Goal: Task Accomplishment & Management: Manage account settings

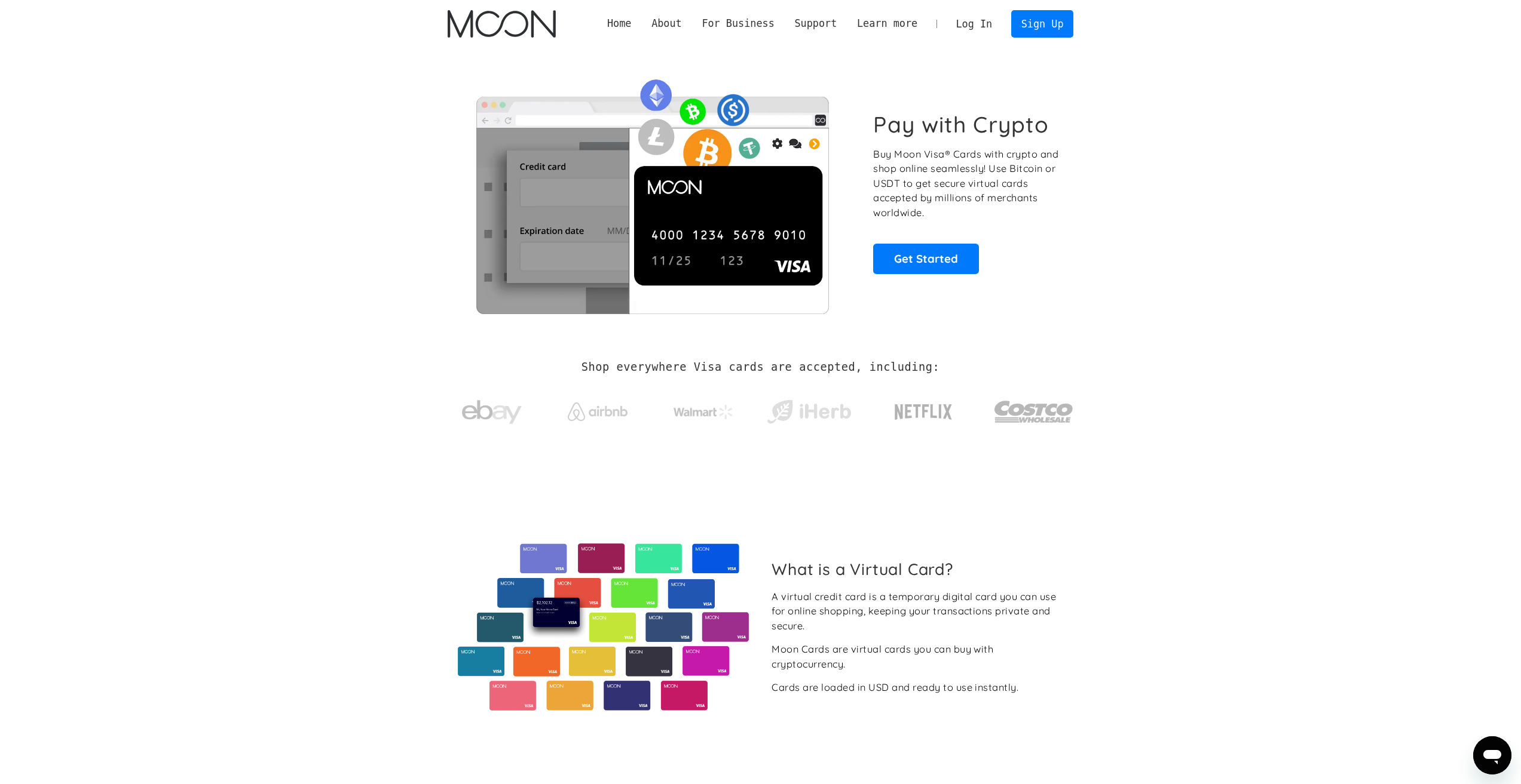
click at [983, 25] on link "Log In" at bounding box center [974, 24] width 56 height 26
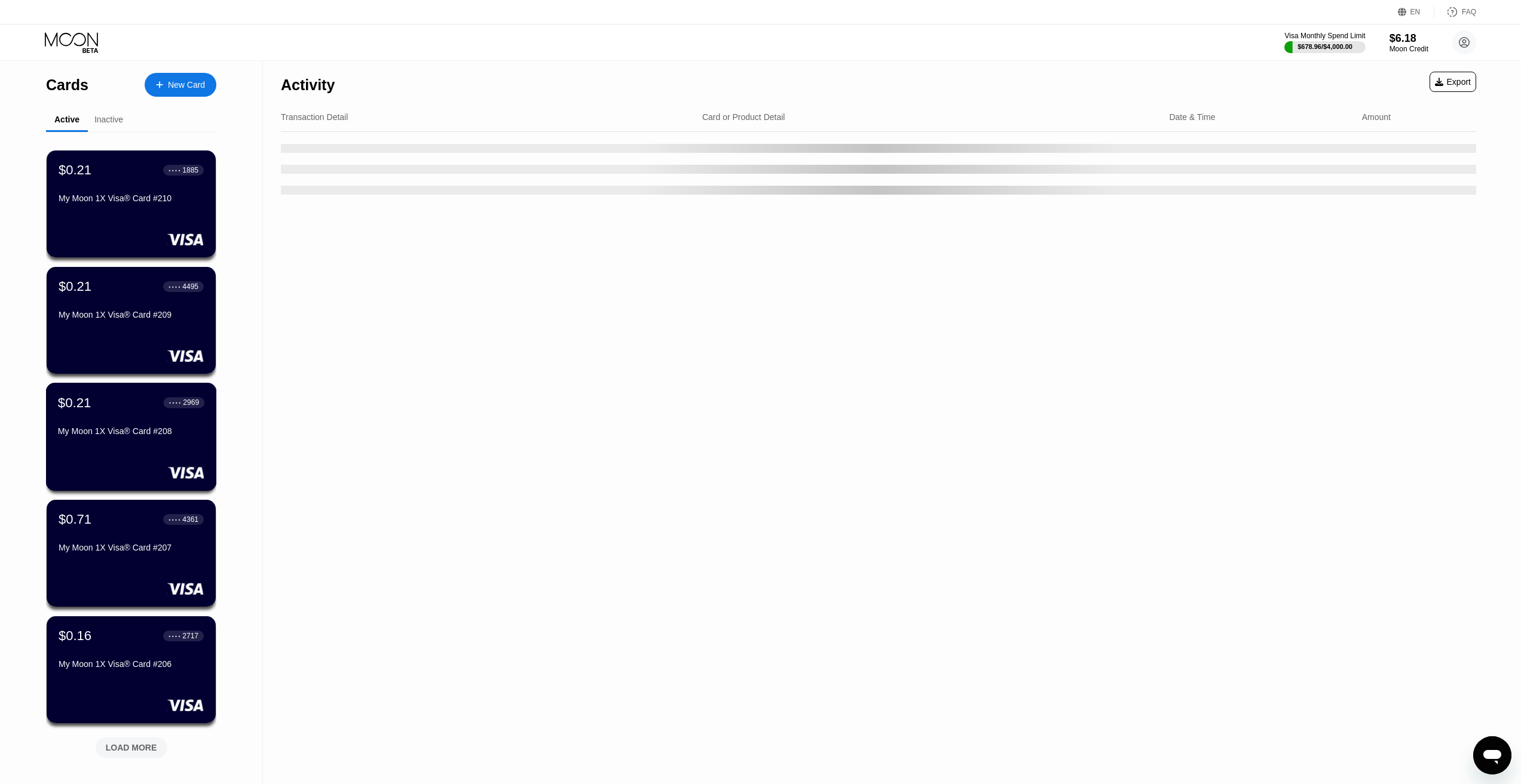
click at [132, 435] on div "My Moon 1X Visa® Card #208" at bounding box center [131, 431] width 146 height 9
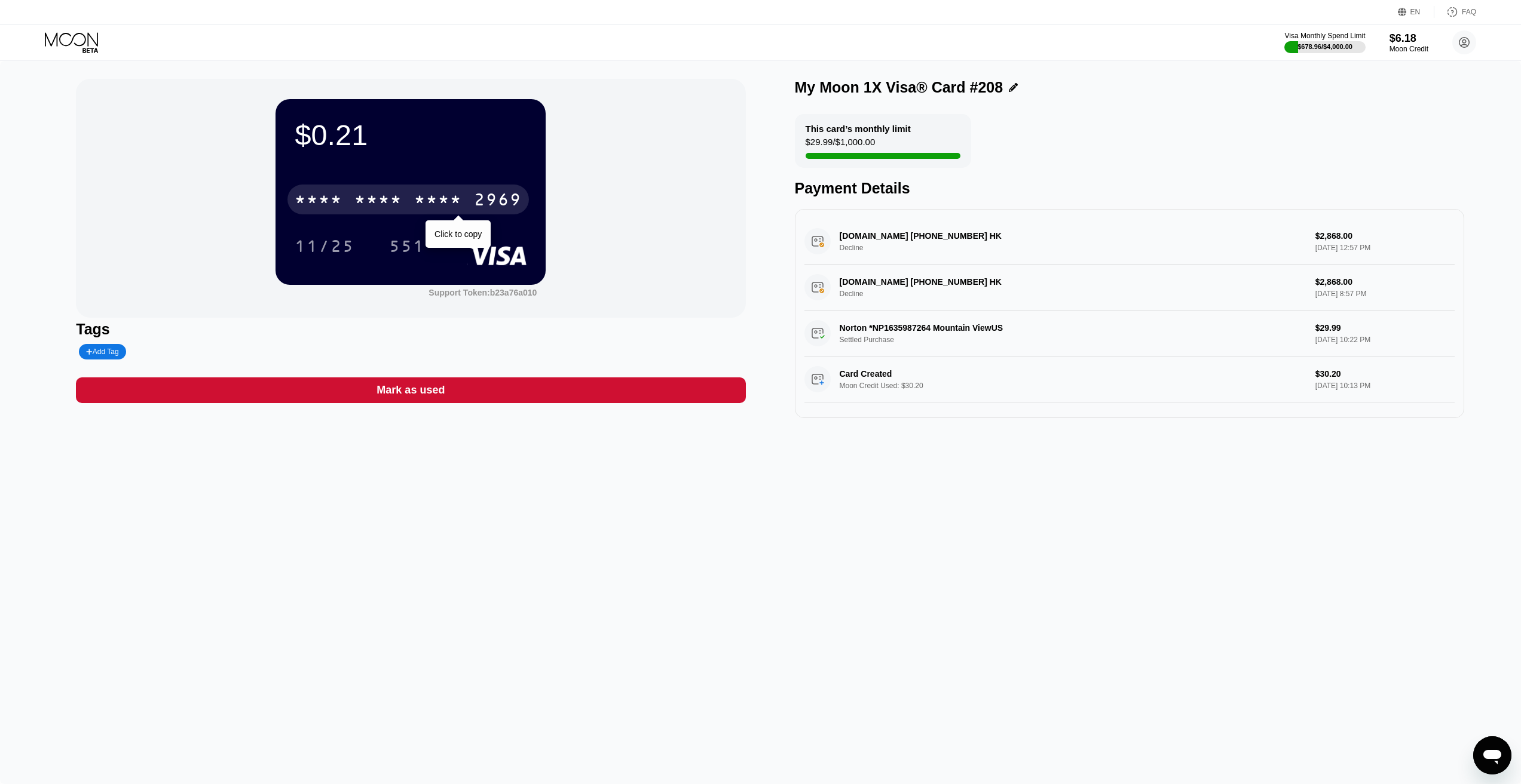
click at [385, 199] on div "* * * *" at bounding box center [378, 201] width 48 height 20
click at [466, 193] on div "[CREDIT_CARD_NUMBER]" at bounding box center [408, 199] width 241 height 30
click at [413, 204] on div "* * * * * * * * * * * * 2969" at bounding box center [408, 199] width 241 height 30
